Goal: Find specific page/section: Find specific page/section

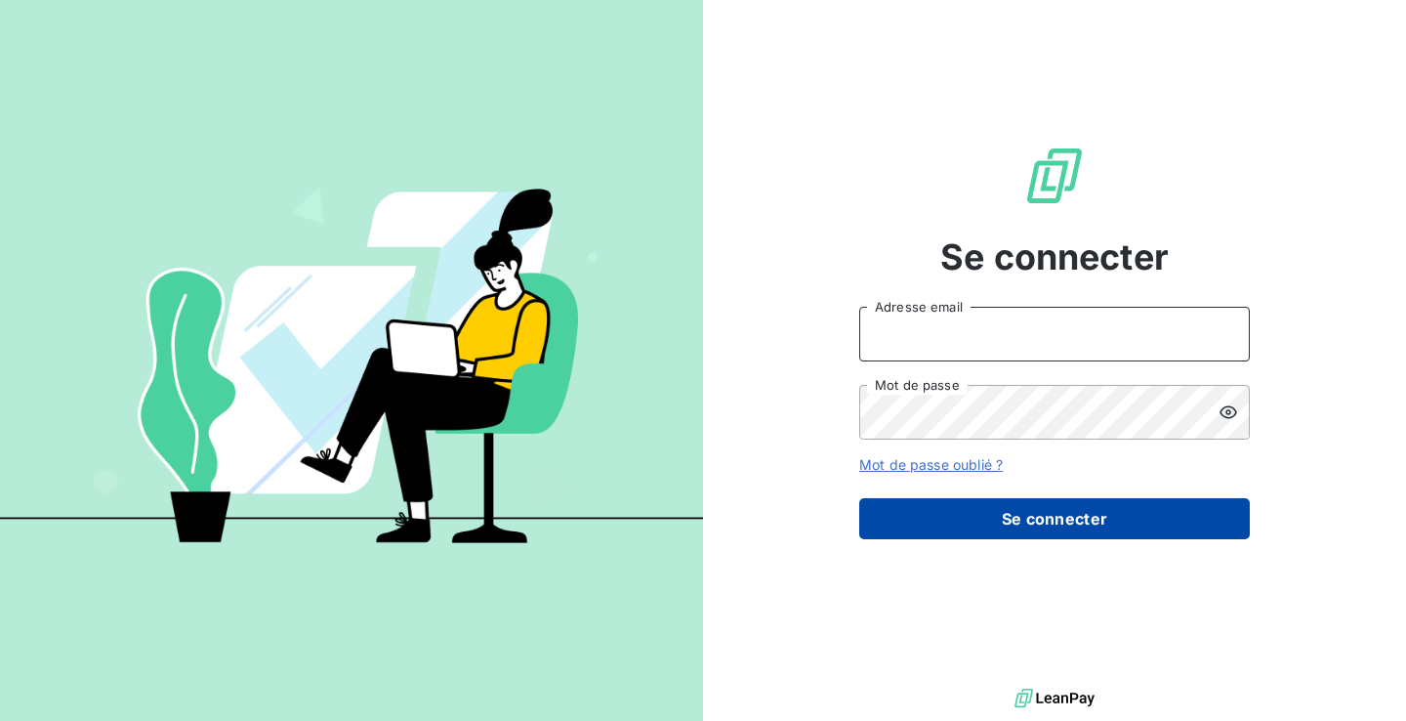
type input "[EMAIL_ADDRESS][DOMAIN_NAME]"
click at [949, 501] on button "Se connecter" at bounding box center [1054, 518] width 391 height 41
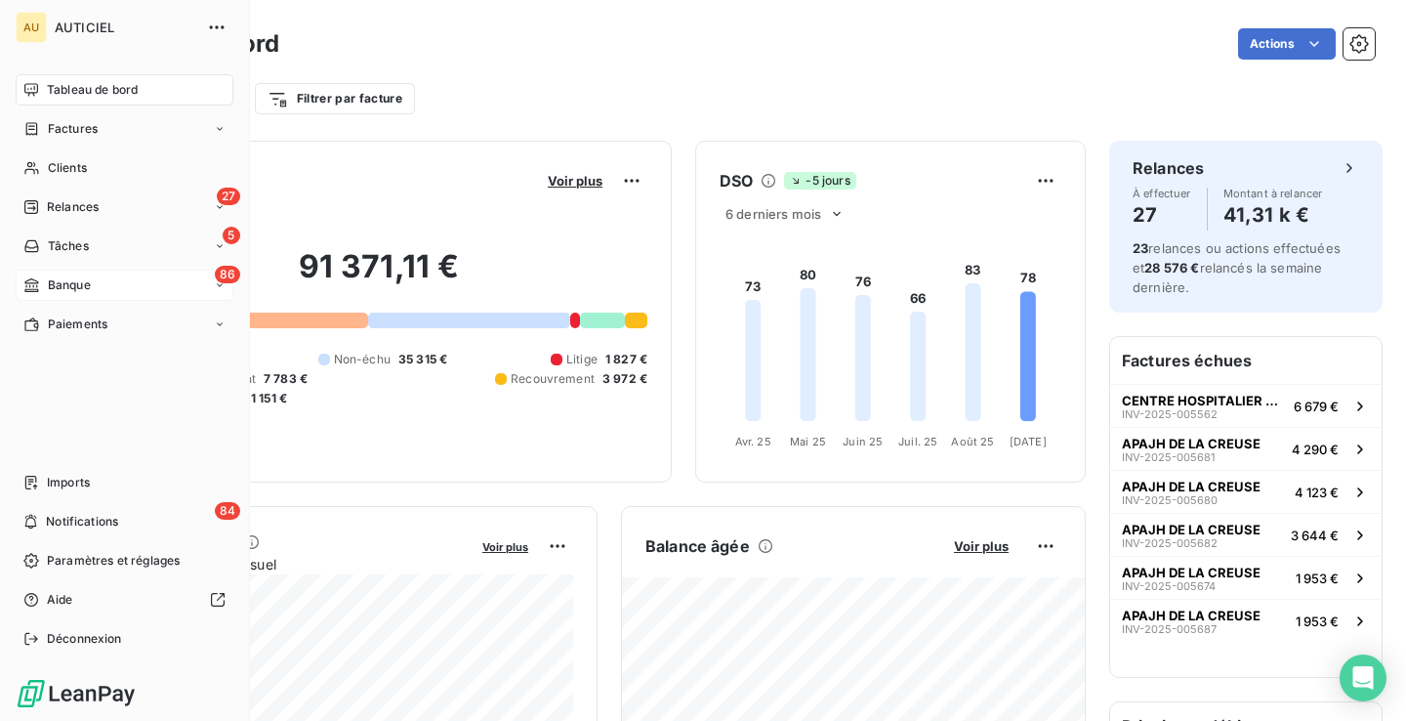
click at [107, 275] on div "86 Banque" at bounding box center [125, 285] width 218 height 31
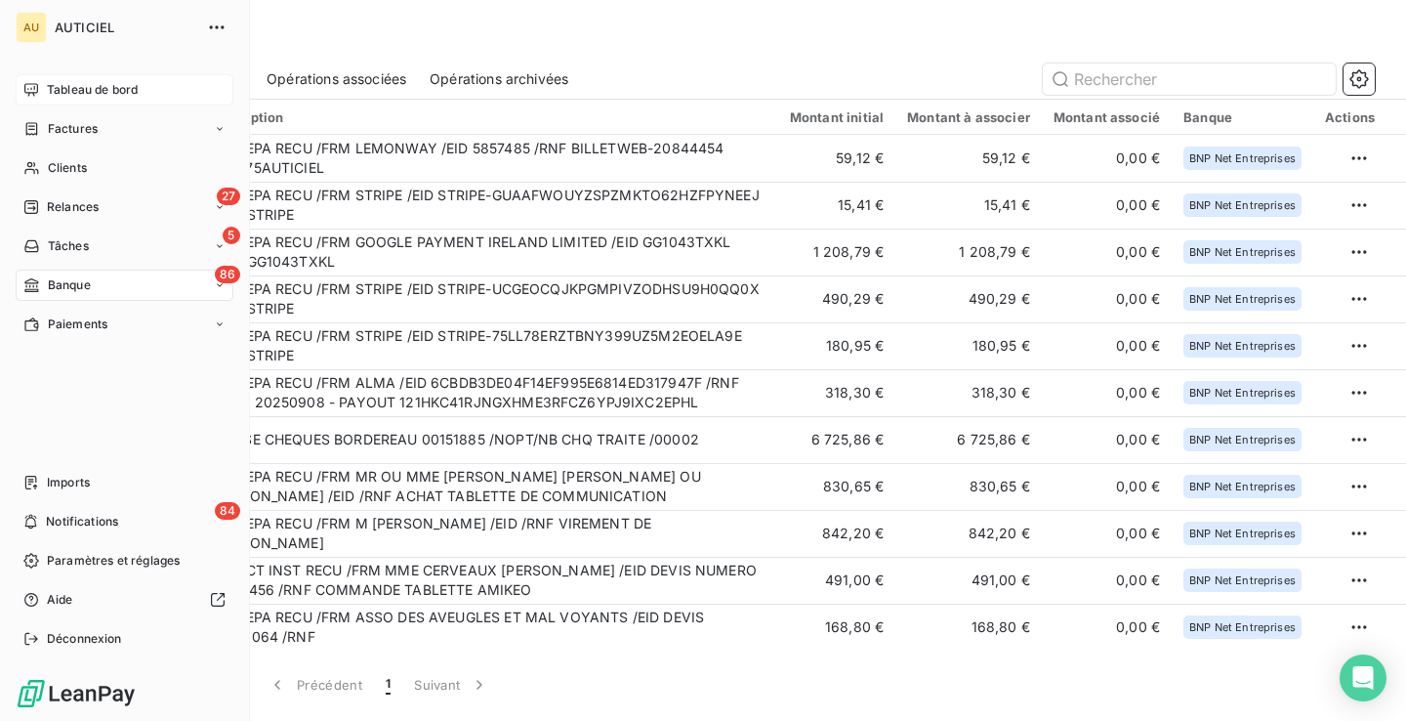
click at [44, 95] on div "Tableau de bord" at bounding box center [125, 89] width 218 height 31
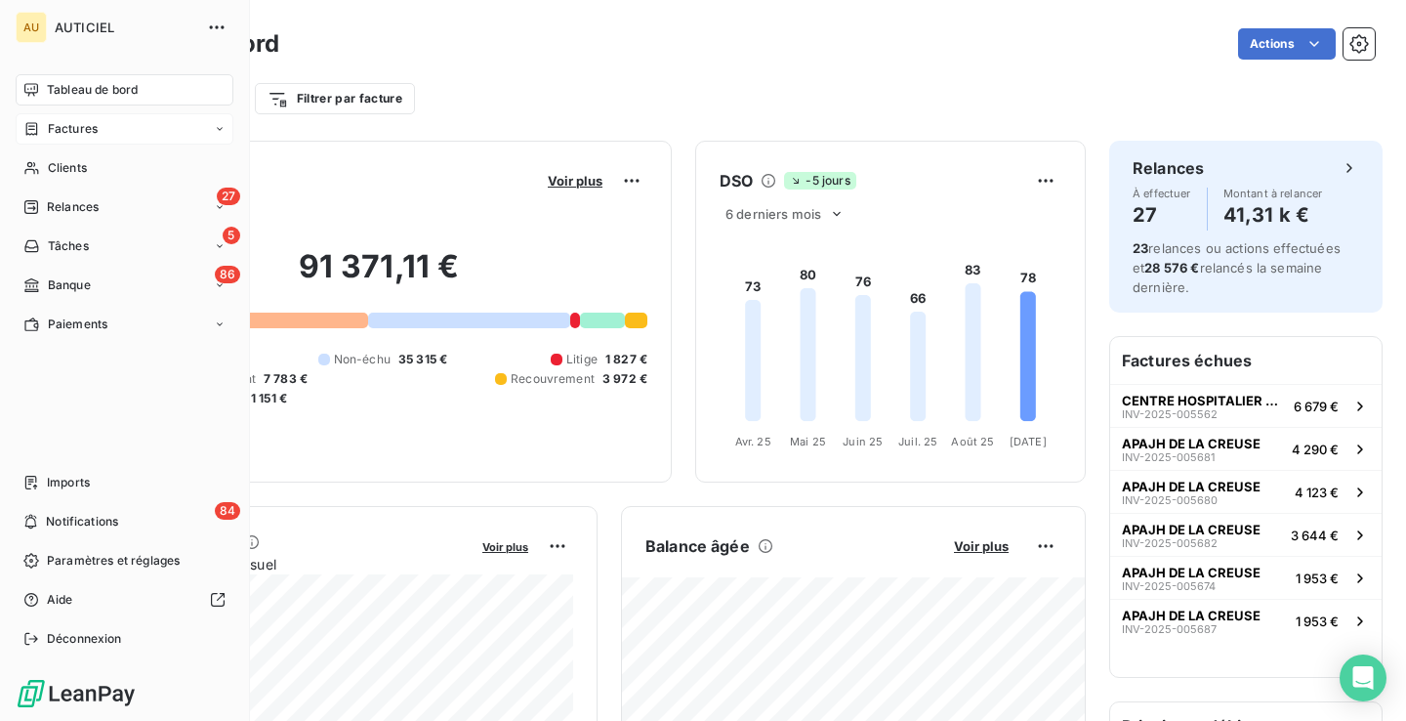
click at [89, 127] on span "Factures" at bounding box center [73, 129] width 50 height 18
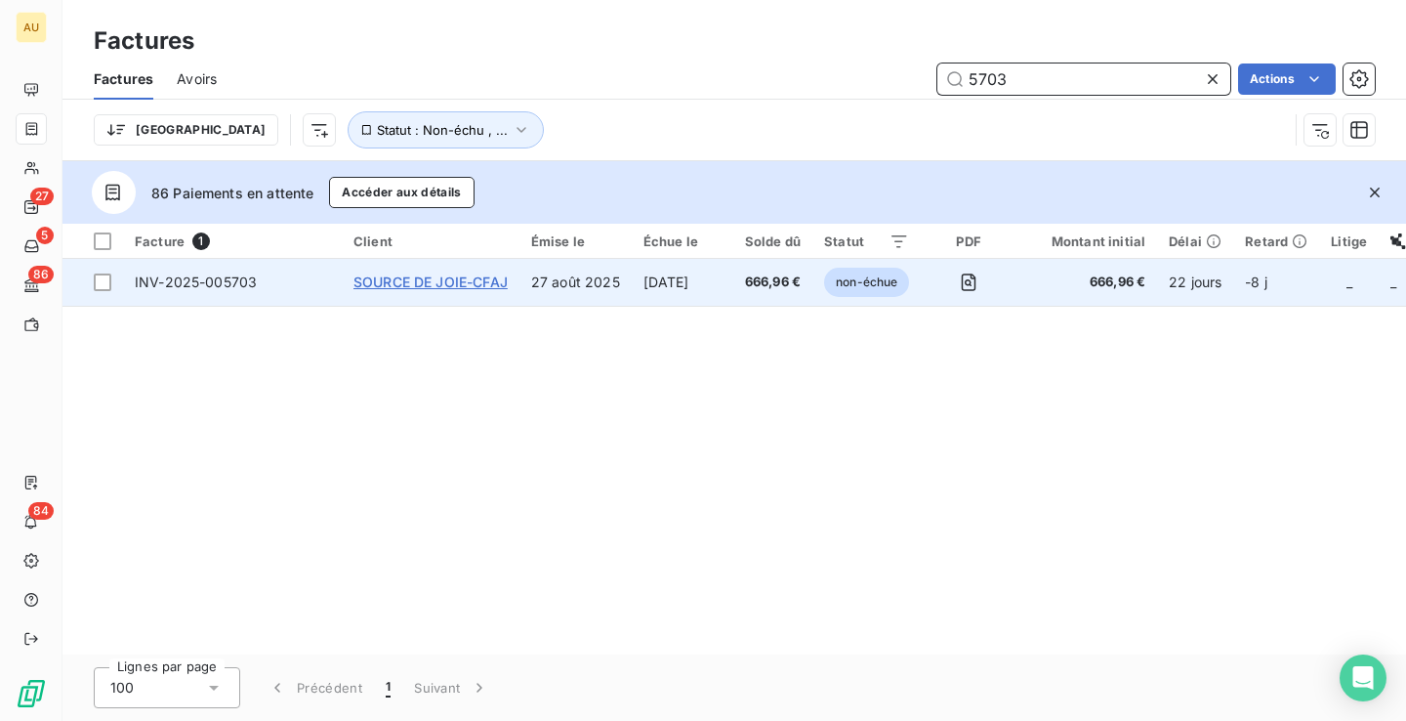
type input "5703"
click at [440, 281] on span "SOURCE DE JOIE-CFAJ" at bounding box center [431, 281] width 154 height 17
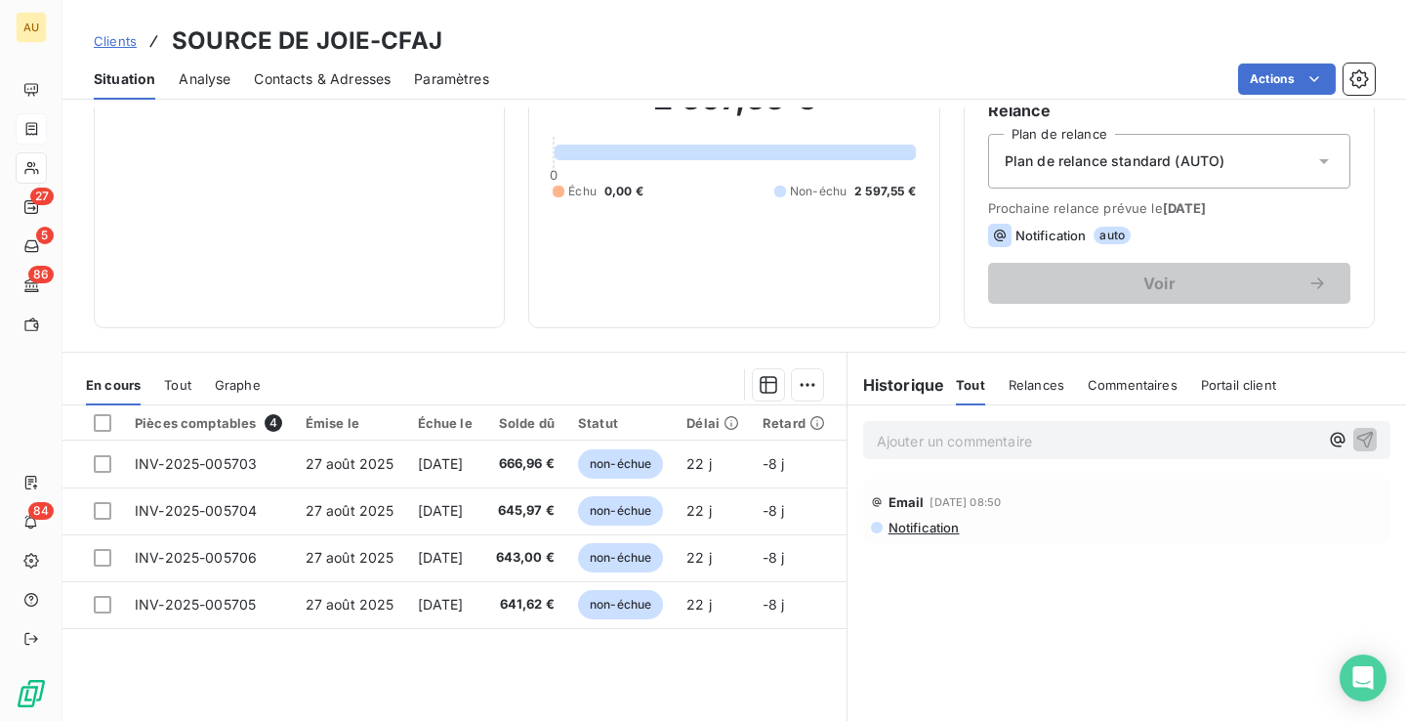
click at [977, 448] on p "Ajouter un commentaire ﻿" at bounding box center [1097, 441] width 441 height 24
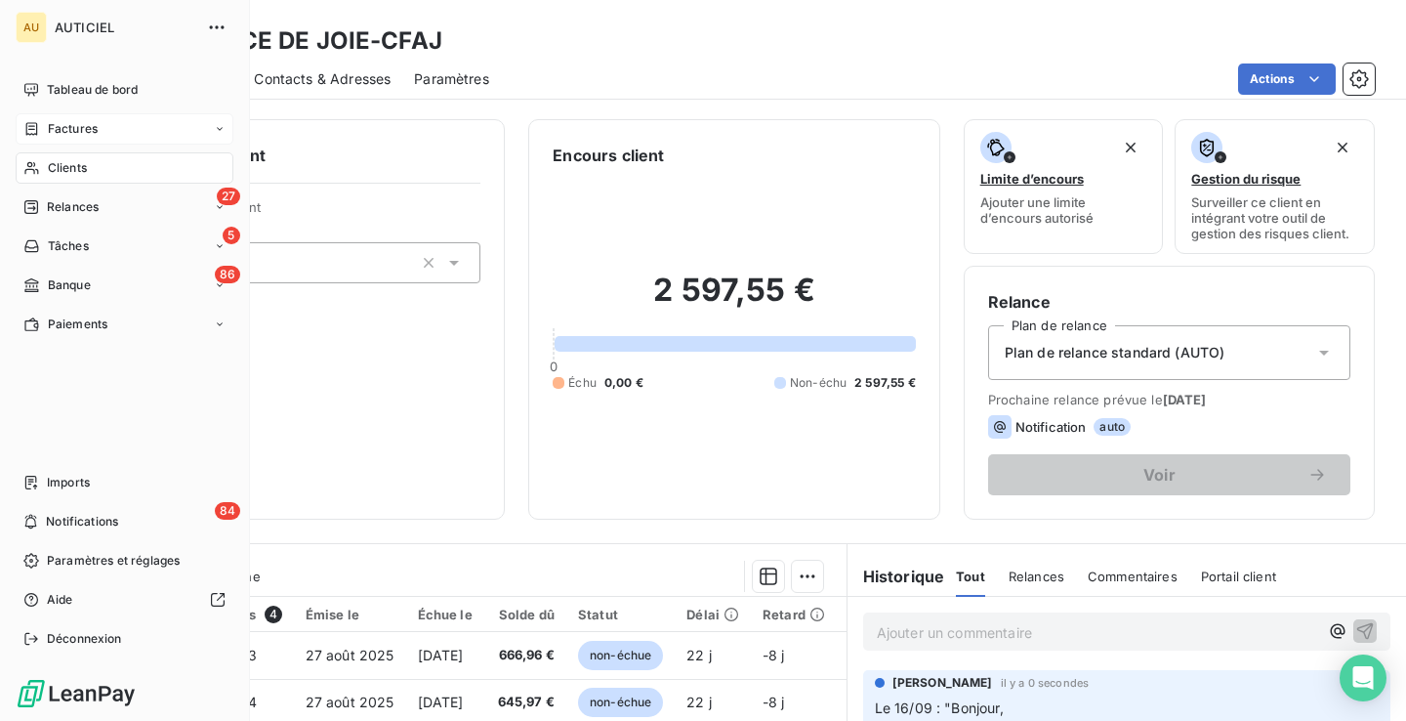
click at [28, 126] on icon at bounding box center [32, 128] width 12 height 13
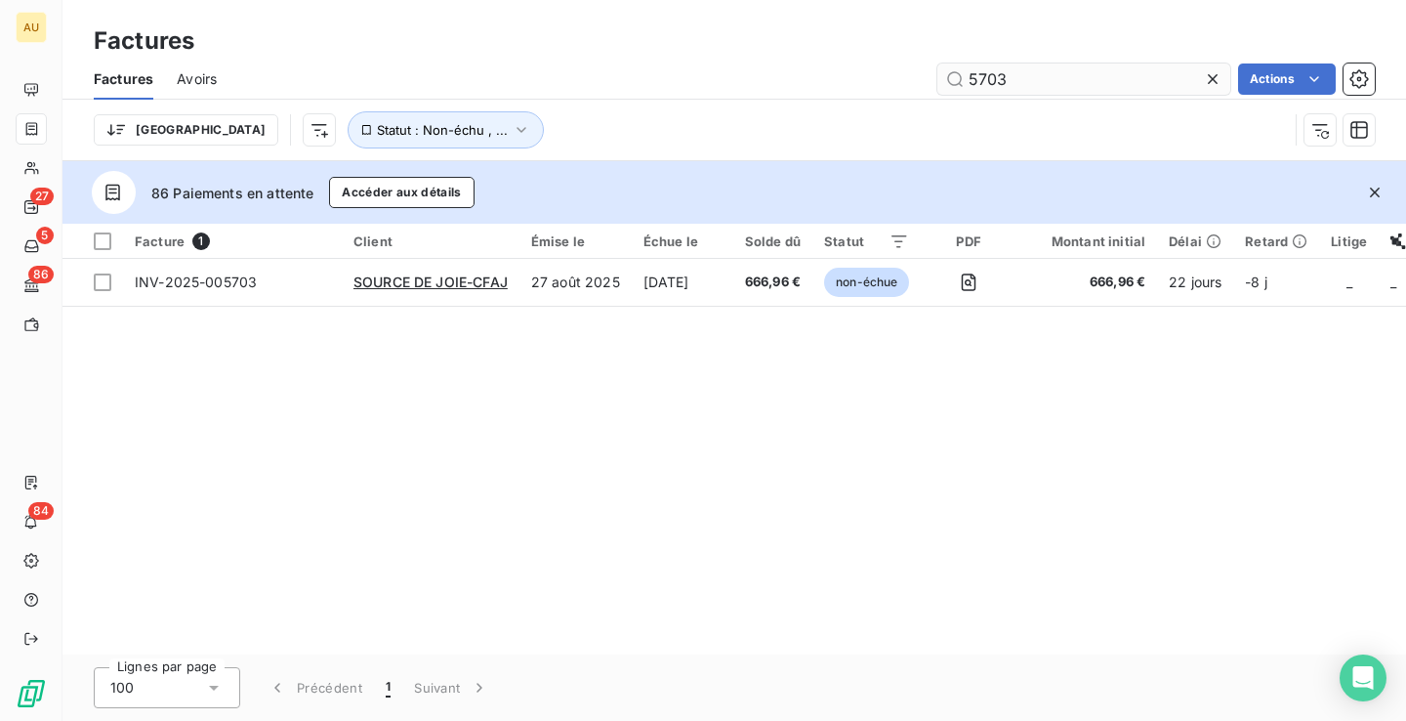
click at [1016, 82] on input "5703" at bounding box center [1084, 78] width 293 height 31
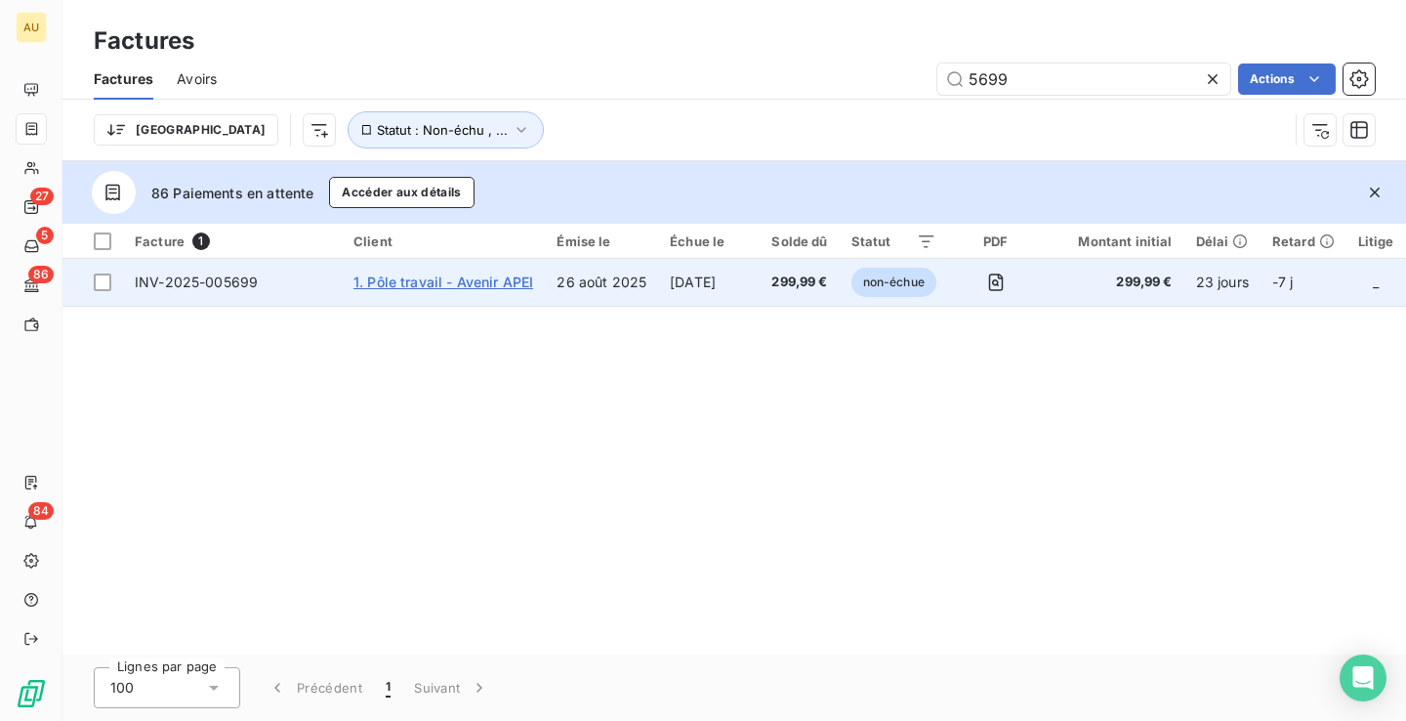
type input "5699"
click at [458, 275] on span "1. Pôle travail - Avenir APEI" at bounding box center [444, 281] width 180 height 17
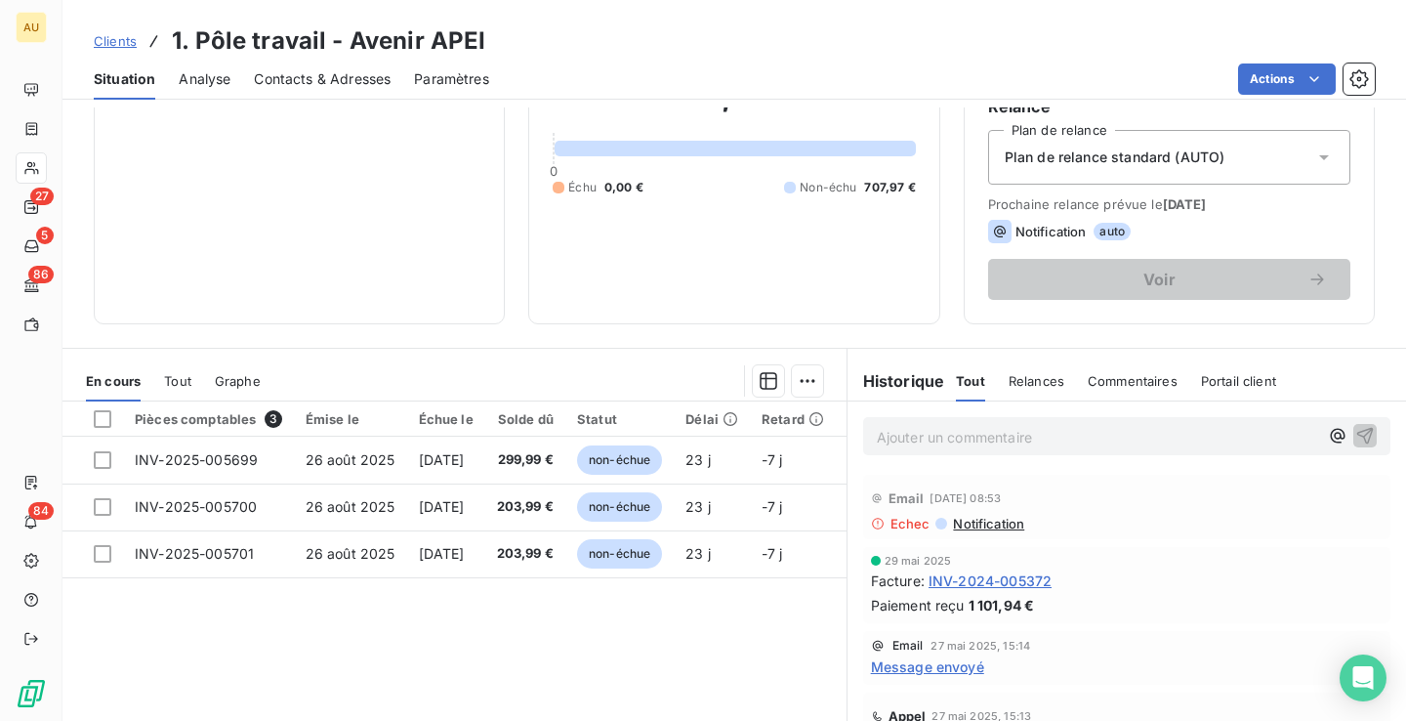
scroll to position [311, 0]
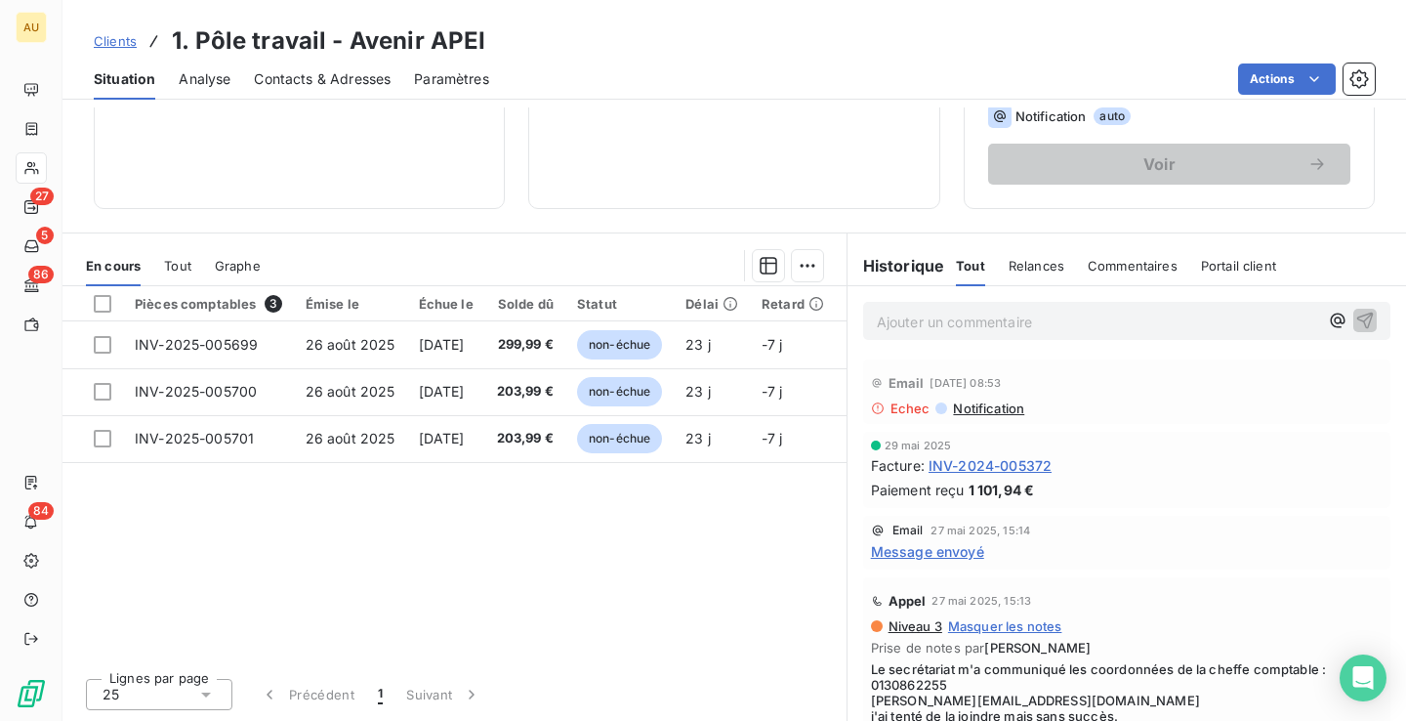
click at [908, 325] on p "Ajouter un commentaire ﻿" at bounding box center [1097, 322] width 441 height 24
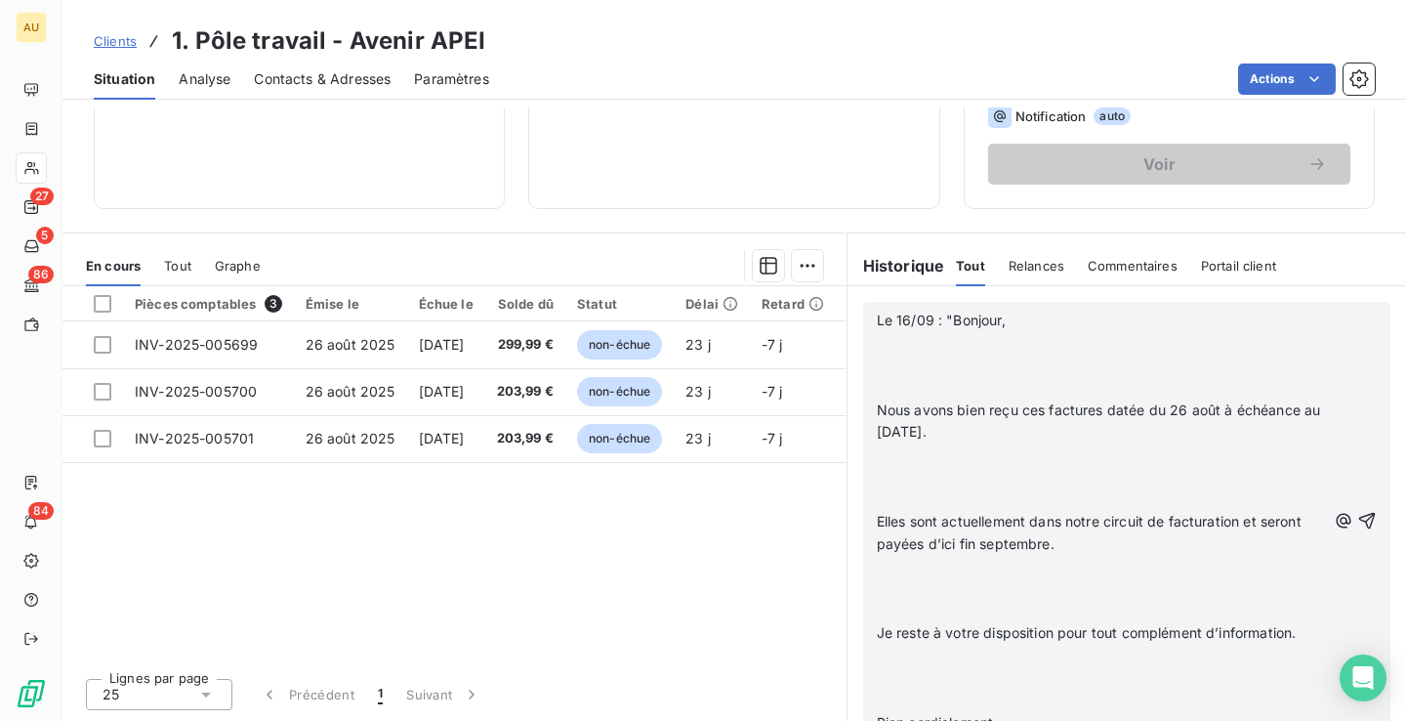
scroll to position [626, 0]
click at [946, 581] on p at bounding box center [1101, 589] width 449 height 22
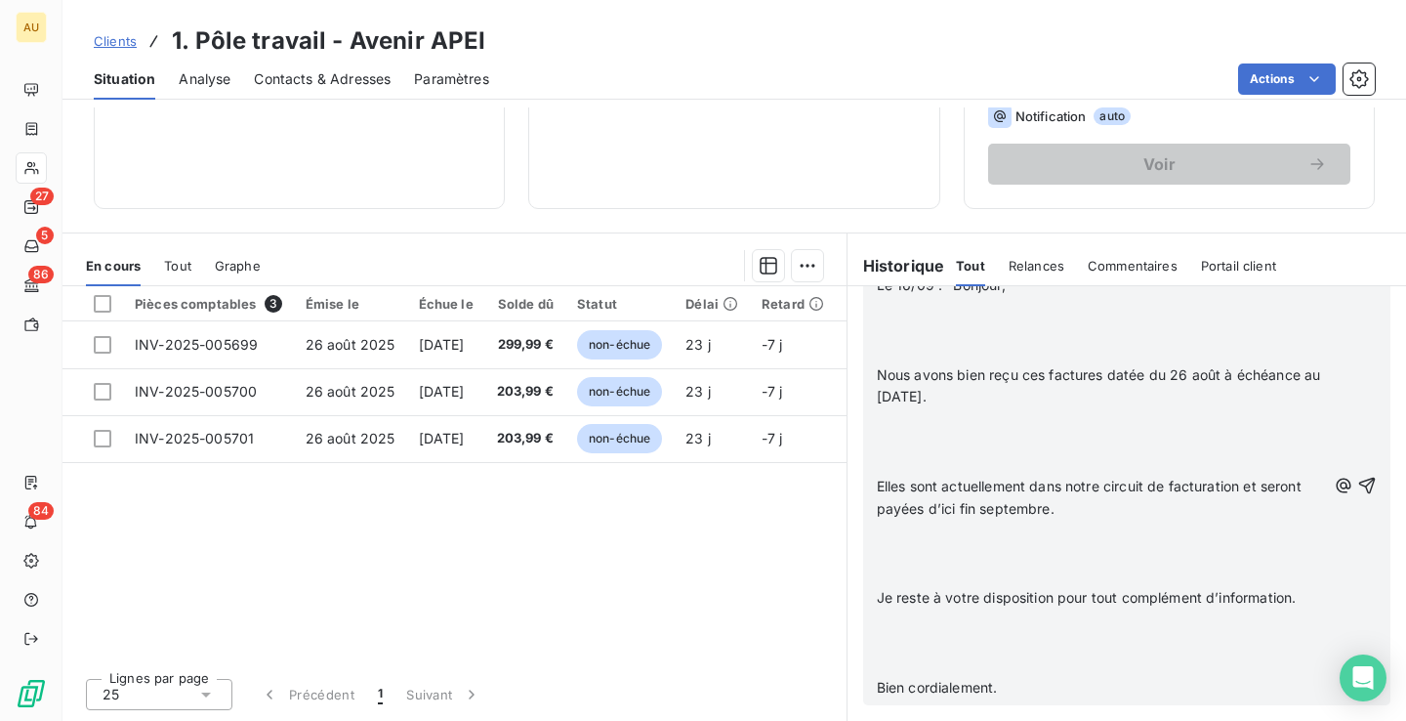
click at [918, 668] on p "﻿" at bounding box center [1101, 665] width 449 height 22
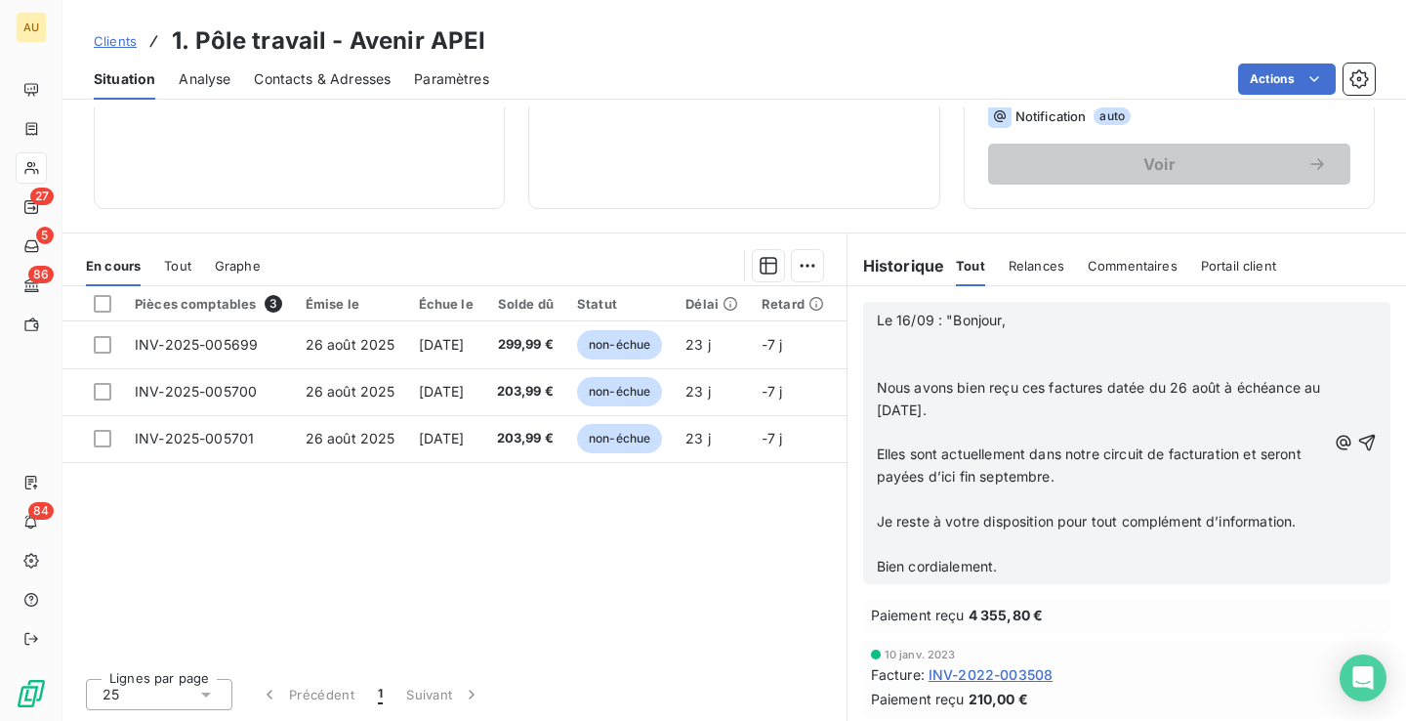
scroll to position [2351, 0]
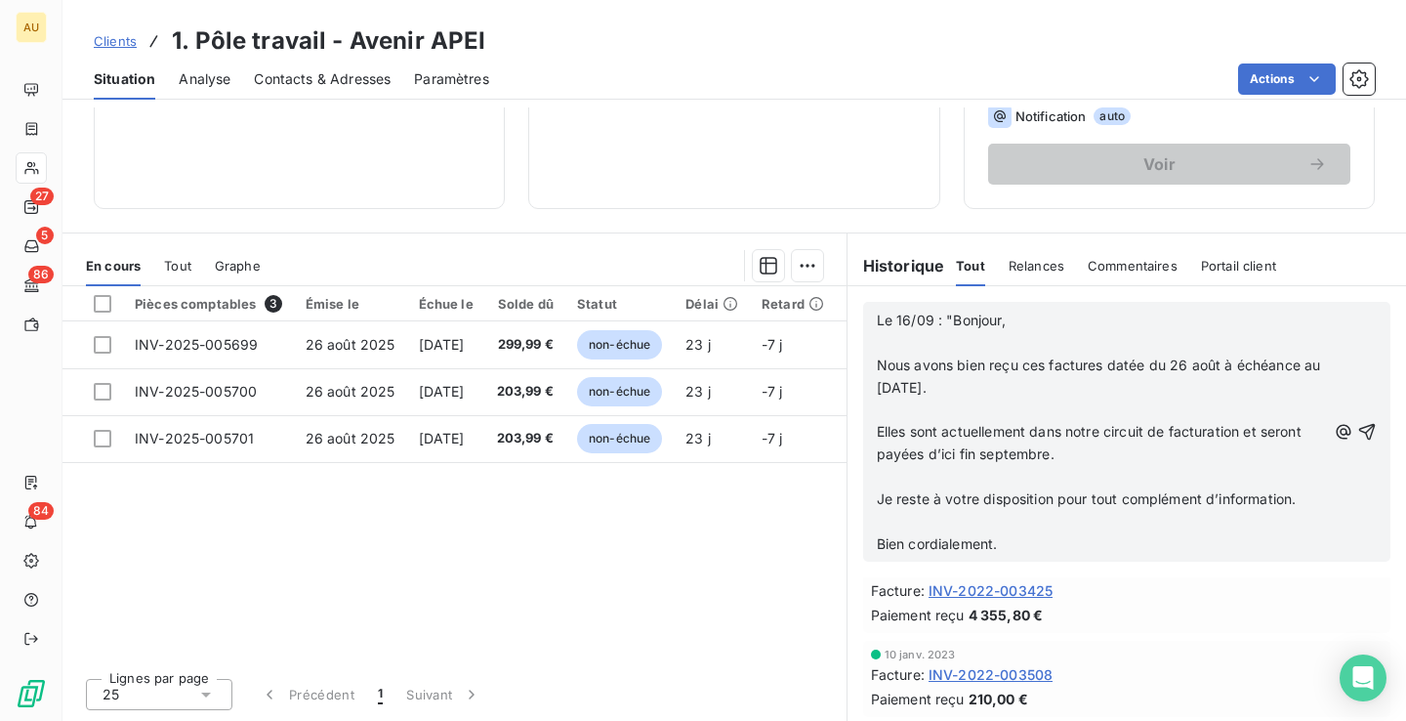
click at [1006, 544] on p "Bien cordialement." at bounding box center [1101, 544] width 449 height 22
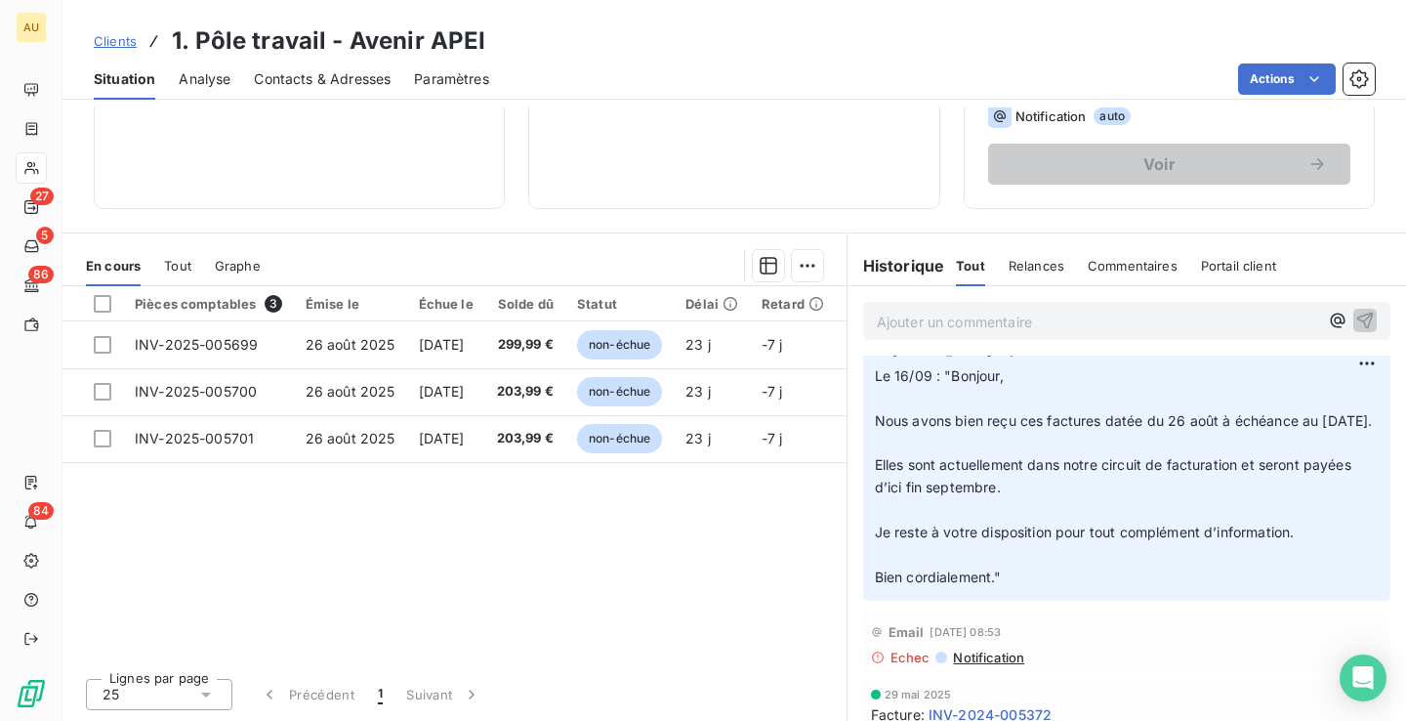
scroll to position [104, 0]
